Goal: Transaction & Acquisition: Book appointment/travel/reservation

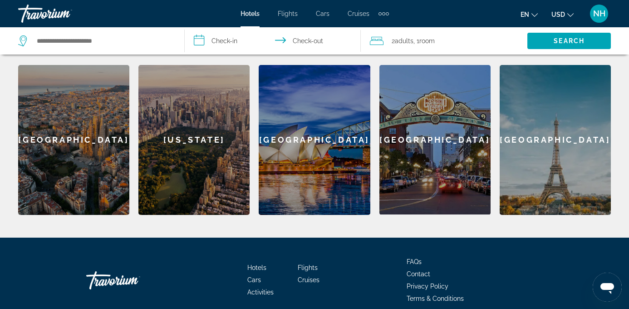
scroll to position [275, 0]
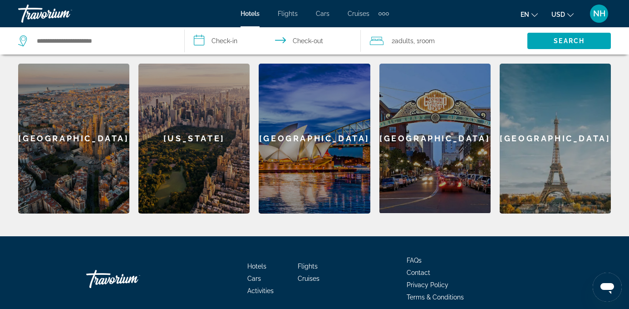
click at [535, 129] on div "[GEOGRAPHIC_DATA]" at bounding box center [555, 139] width 111 height 150
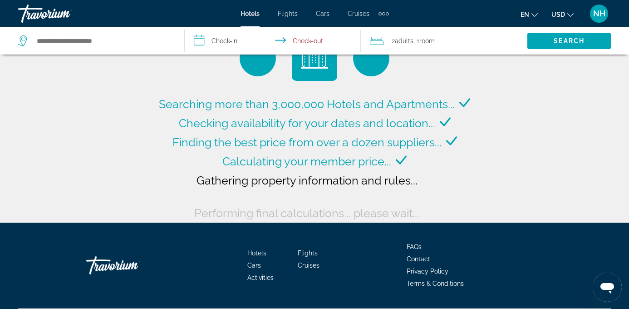
scroll to position [58, 0]
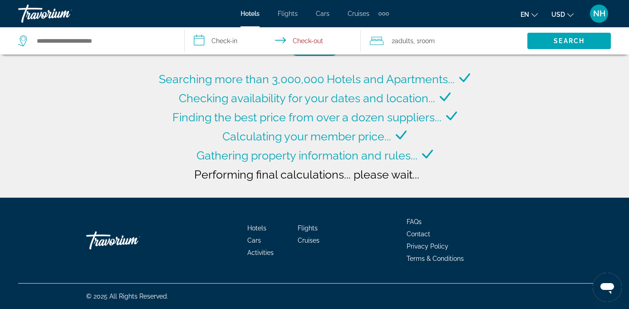
type input "**********"
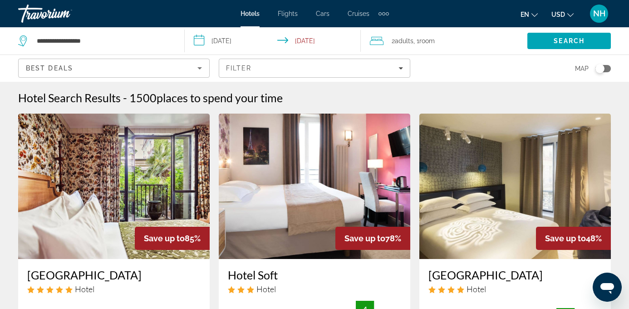
click at [239, 40] on input "**********" at bounding box center [274, 42] width 179 height 30
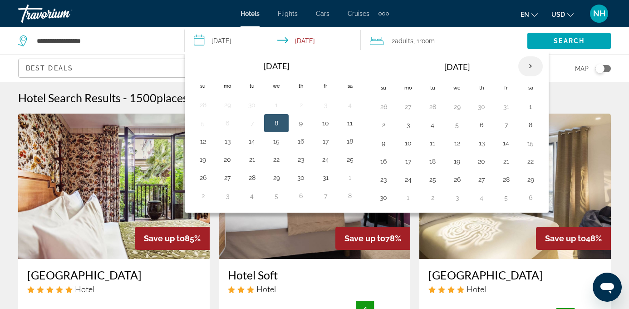
click at [530, 70] on th "Next month" at bounding box center [531, 66] width 25 height 20
click at [454, 144] on button "17" at bounding box center [457, 143] width 15 height 13
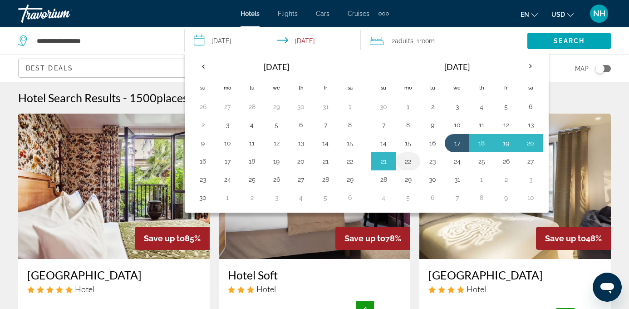
click at [413, 159] on button "22" at bounding box center [408, 161] width 15 height 13
type input "**********"
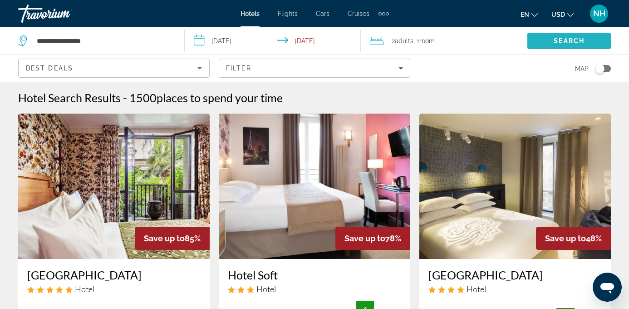
click at [574, 37] on span "Search" at bounding box center [569, 40] width 31 height 7
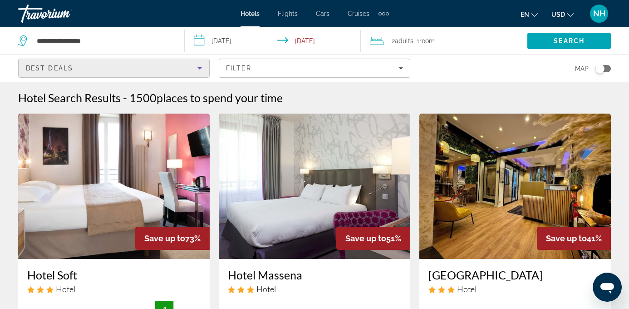
click at [202, 67] on icon "Sort by" at bounding box center [199, 68] width 11 height 11
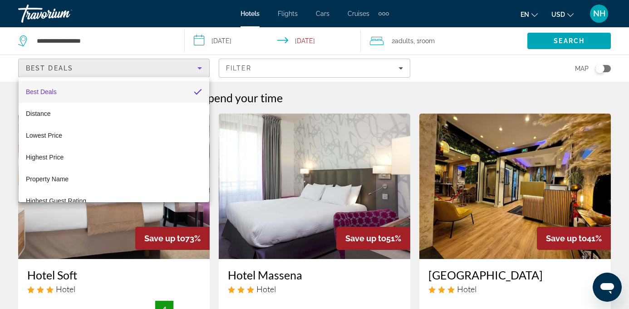
click at [403, 67] on div at bounding box center [314, 154] width 629 height 309
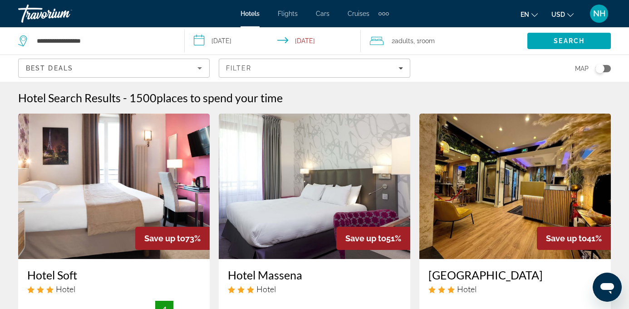
click at [403, 67] on span "Filters" at bounding box center [314, 68] width 191 height 22
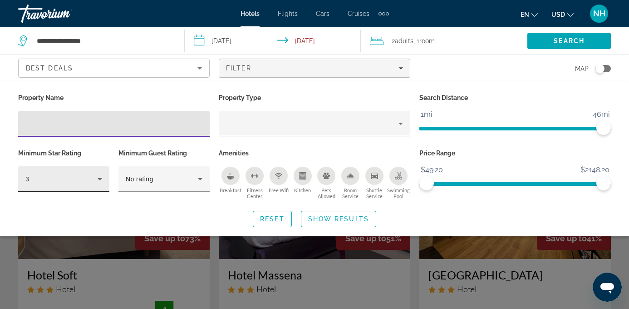
click at [101, 178] on icon "Hotel Filters" at bounding box center [100, 179] width 5 height 2
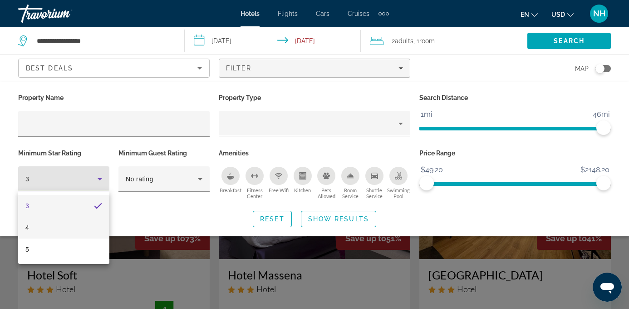
click at [70, 233] on mat-option "4" at bounding box center [63, 228] width 91 height 22
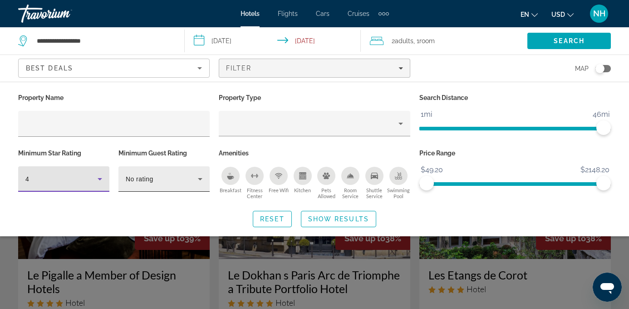
click at [201, 176] on icon "Hotel Filters" at bounding box center [200, 178] width 11 height 11
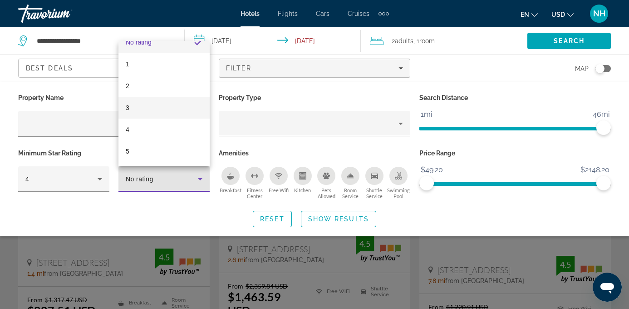
scroll to position [100, 0]
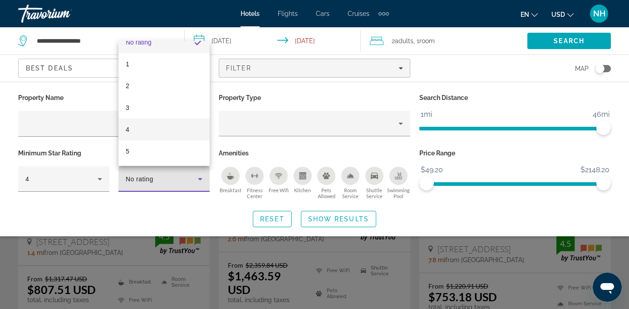
click at [184, 126] on mat-option "4" at bounding box center [164, 130] width 91 height 22
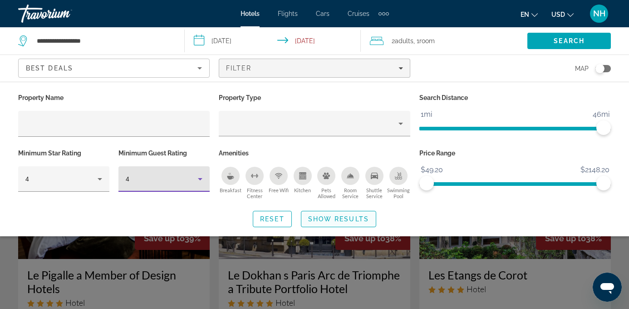
click at [322, 218] on span "Show Results" at bounding box center [338, 218] width 61 height 7
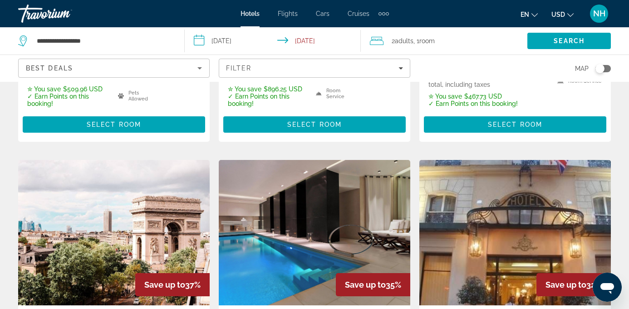
scroll to position [227, 0]
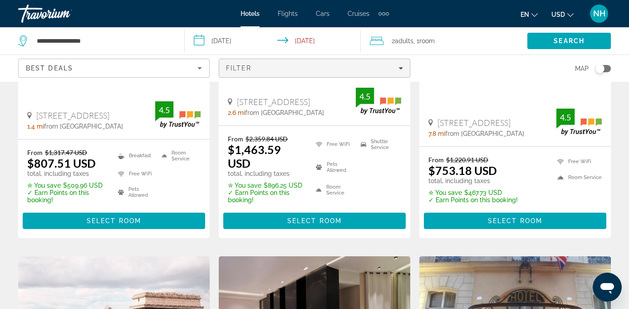
click at [401, 69] on icon "Filters" at bounding box center [401, 68] width 5 height 2
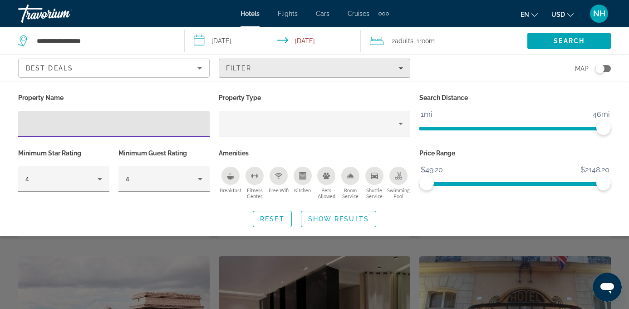
click at [401, 69] on icon "Filters" at bounding box center [401, 68] width 5 height 2
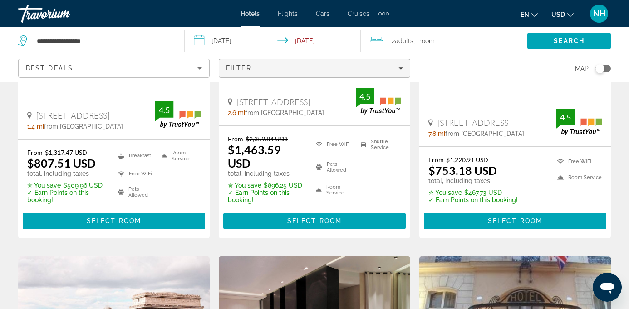
click at [401, 69] on icon "Filters" at bounding box center [401, 68] width 5 height 2
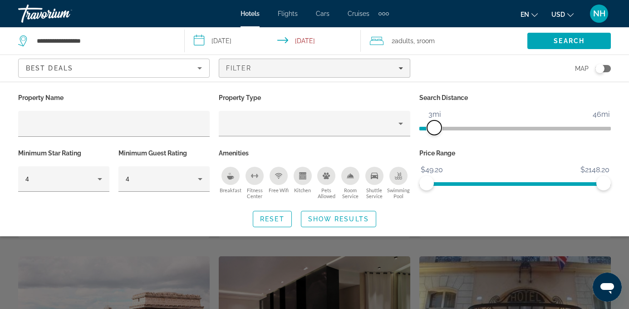
drag, startPoint x: 604, startPoint y: 124, endPoint x: 438, endPoint y: 138, distance: 165.9
click at [438, 138] on div "Search Distance 1mi 46mi 3mi" at bounding box center [515, 118] width 201 height 55
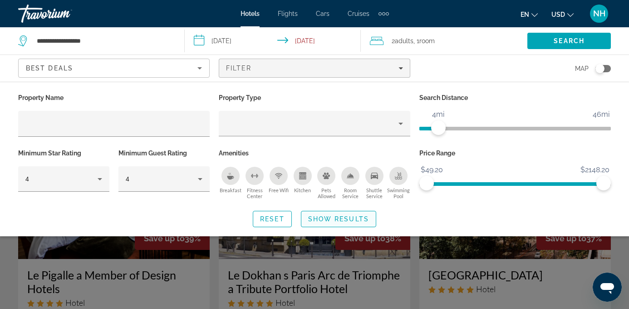
click at [333, 217] on span "Show Results" at bounding box center [338, 218] width 61 height 7
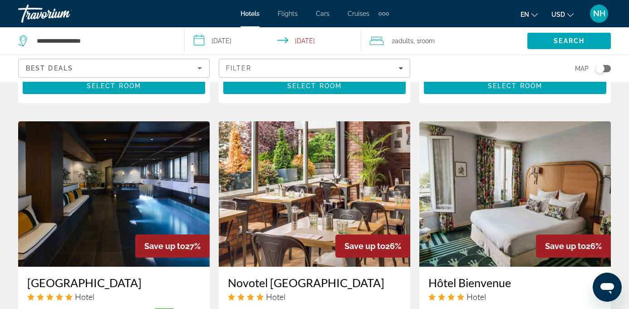
scroll to position [1080, 0]
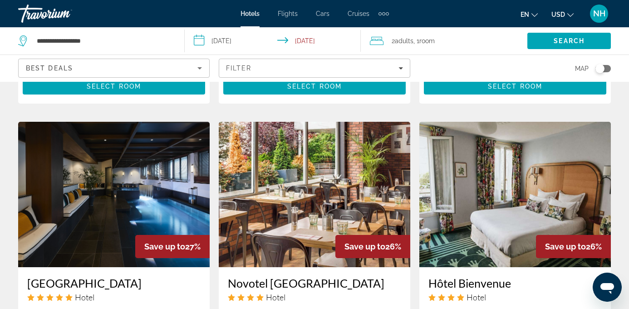
click at [563, 150] on img "Main content" at bounding box center [516, 194] width 192 height 145
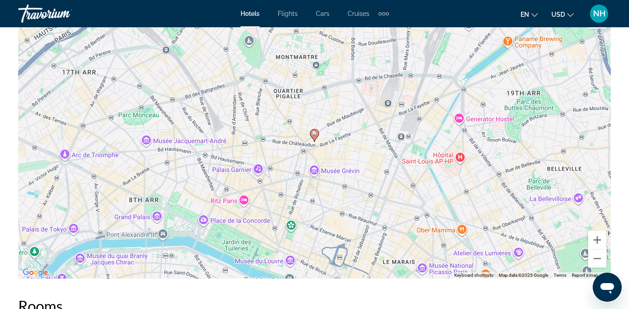
scroll to position [1070, 0]
